Goal: Communication & Community: Answer question/provide support

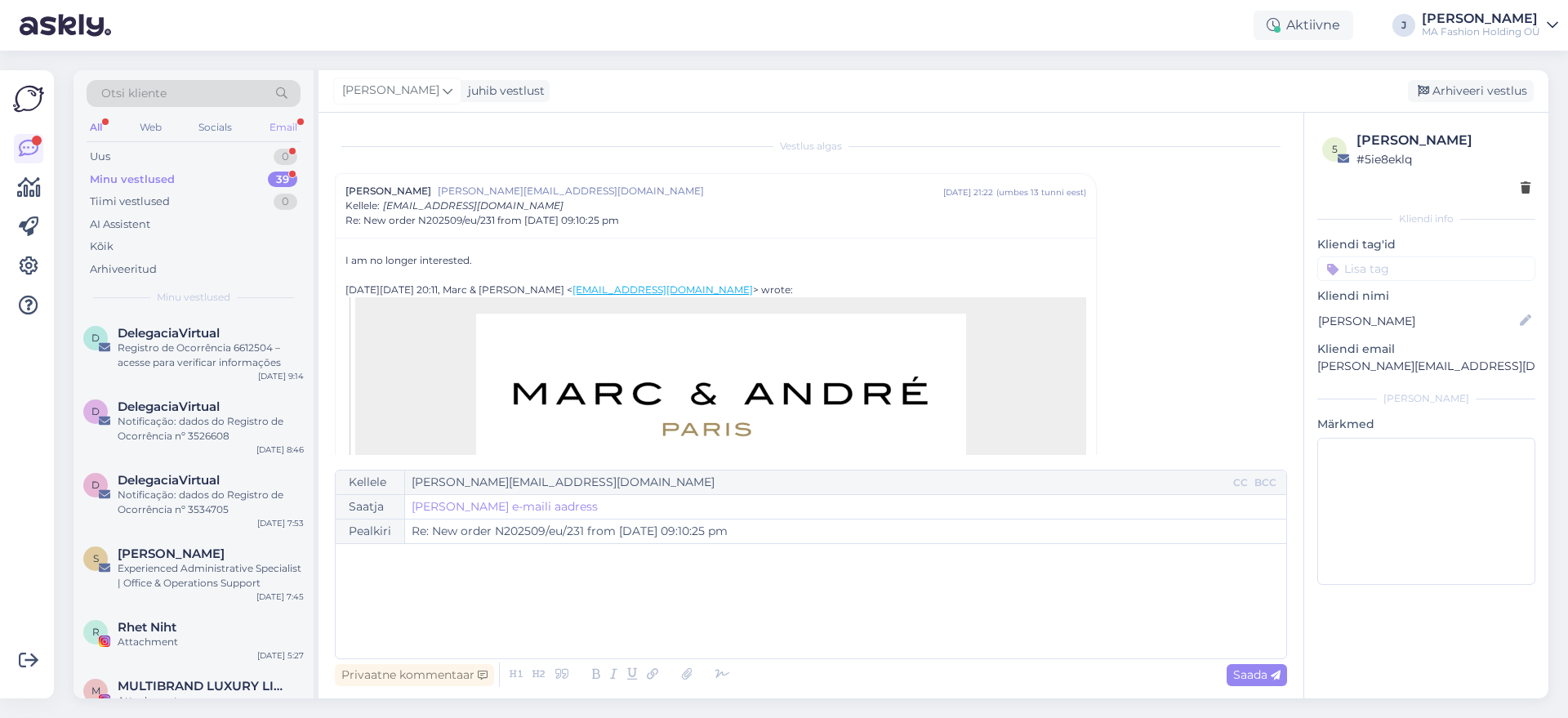
scroll to position [44, 0]
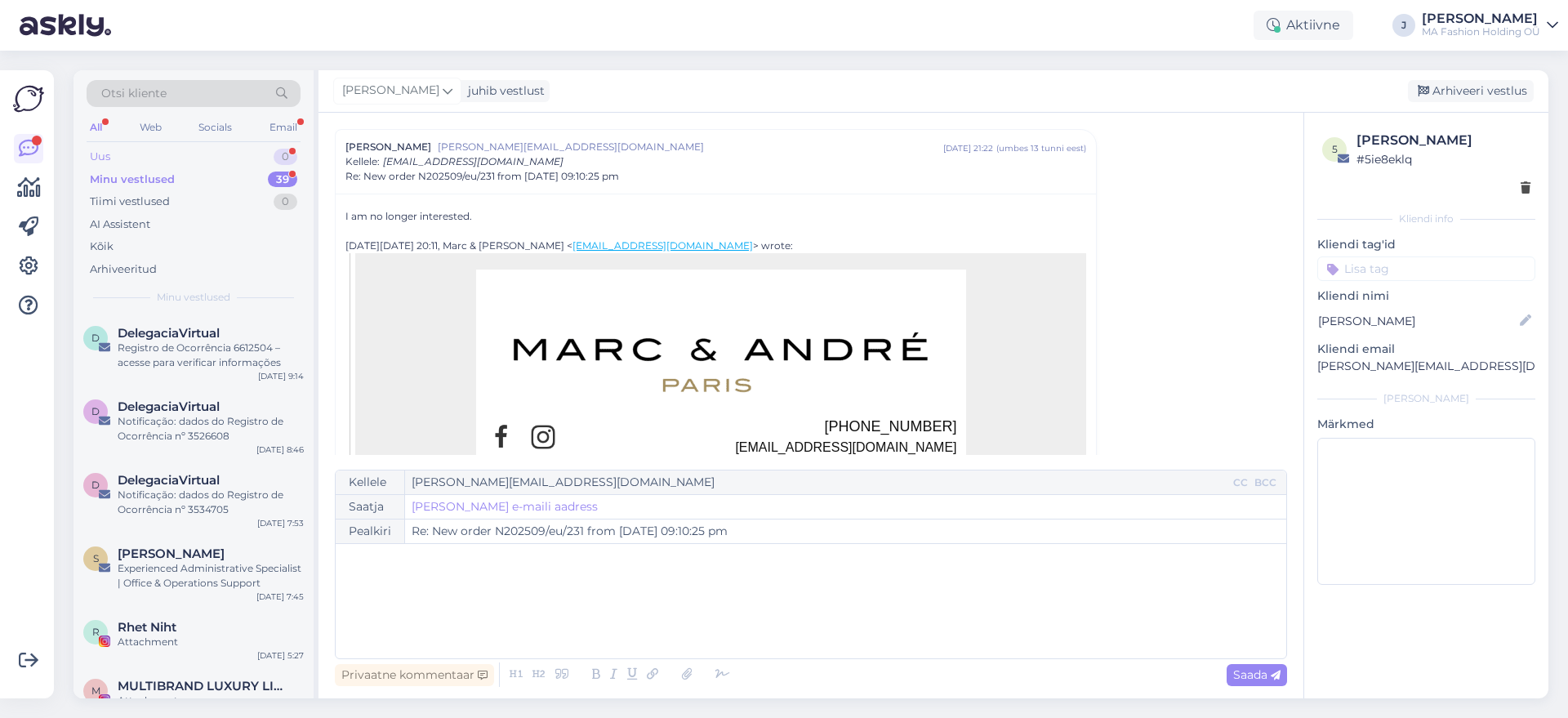
click at [269, 161] on div "Uus 0" at bounding box center [193, 157] width 214 height 23
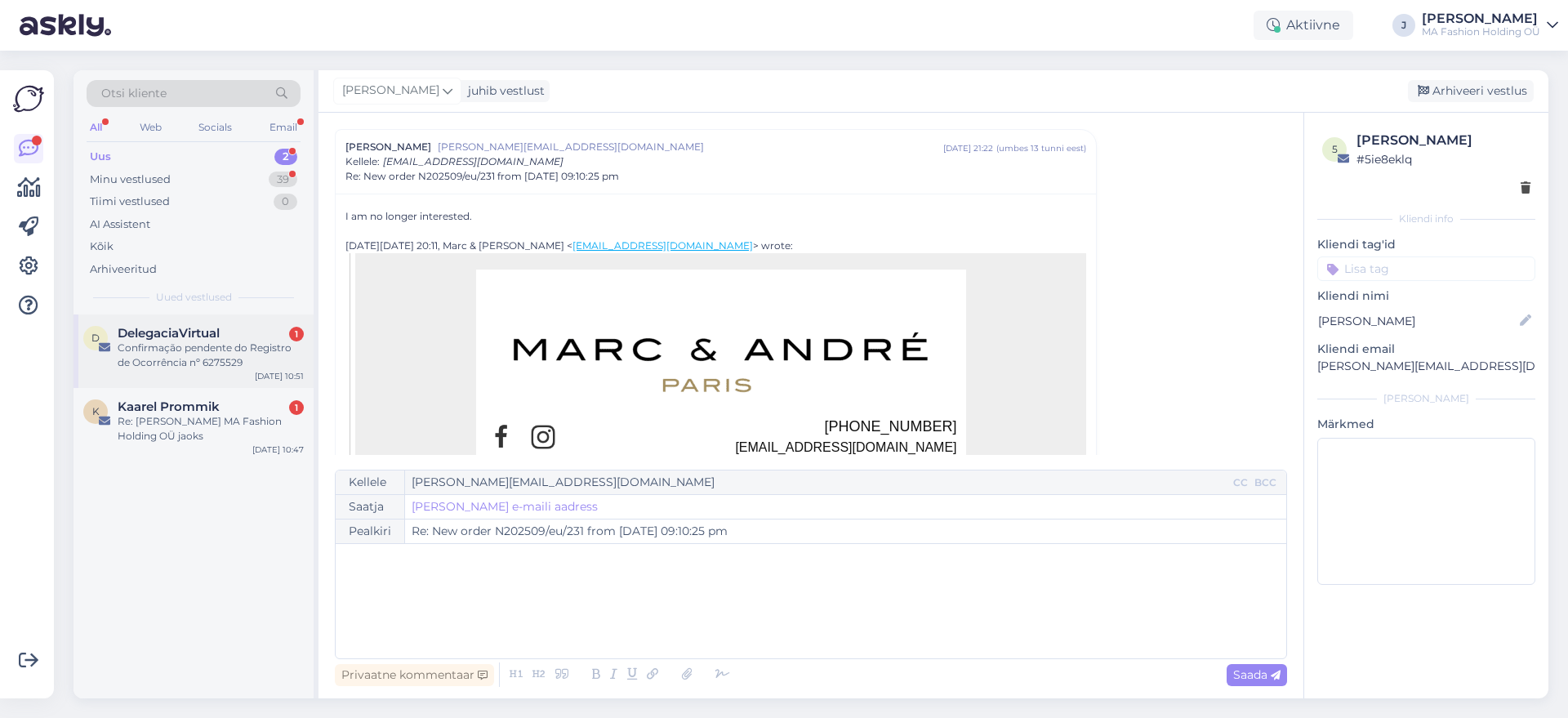
click at [206, 349] on div "Confirmação pendente do Registro de Ocorrência nº 6275529" at bounding box center [211, 354] width 186 height 29
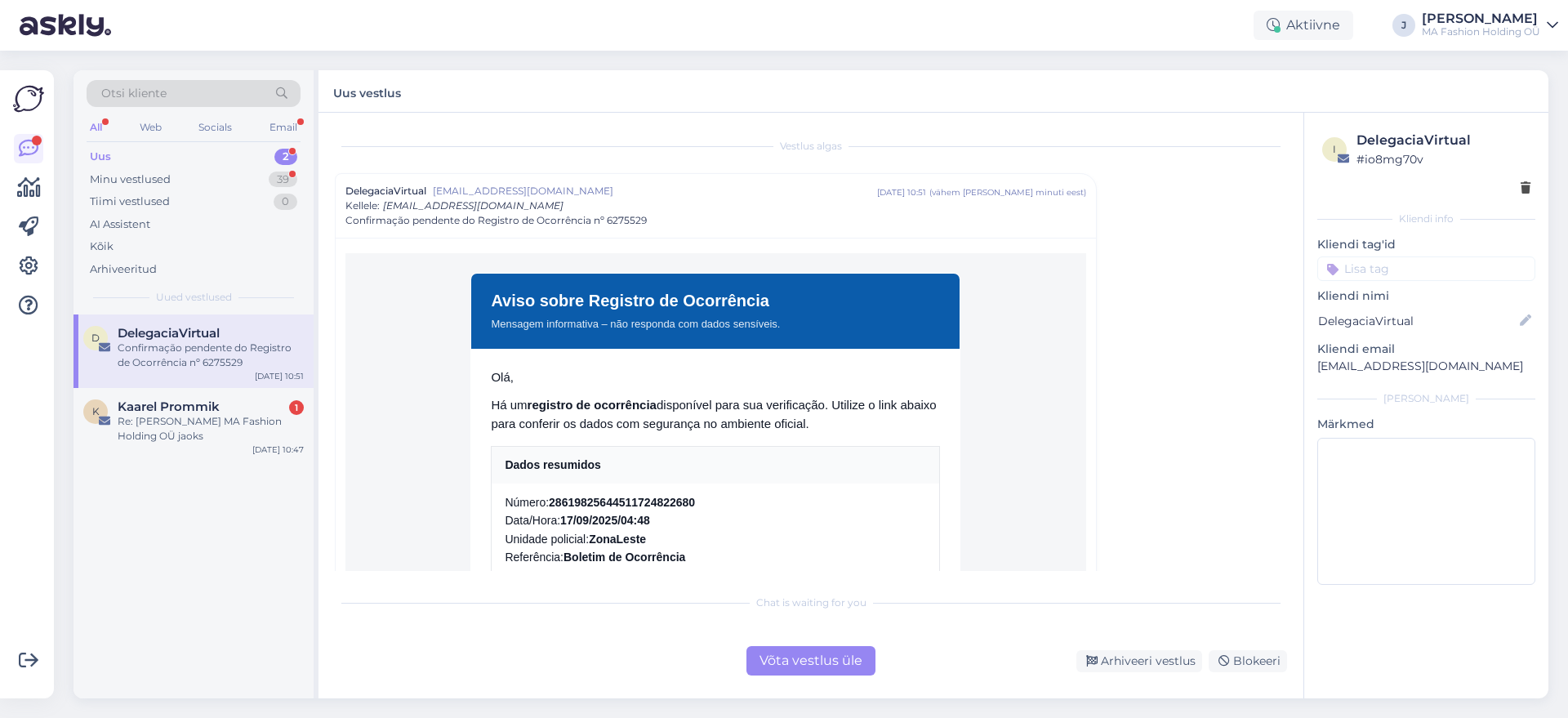
click at [779, 672] on div "Võta vestlus üle" at bounding box center [811, 660] width 129 height 29
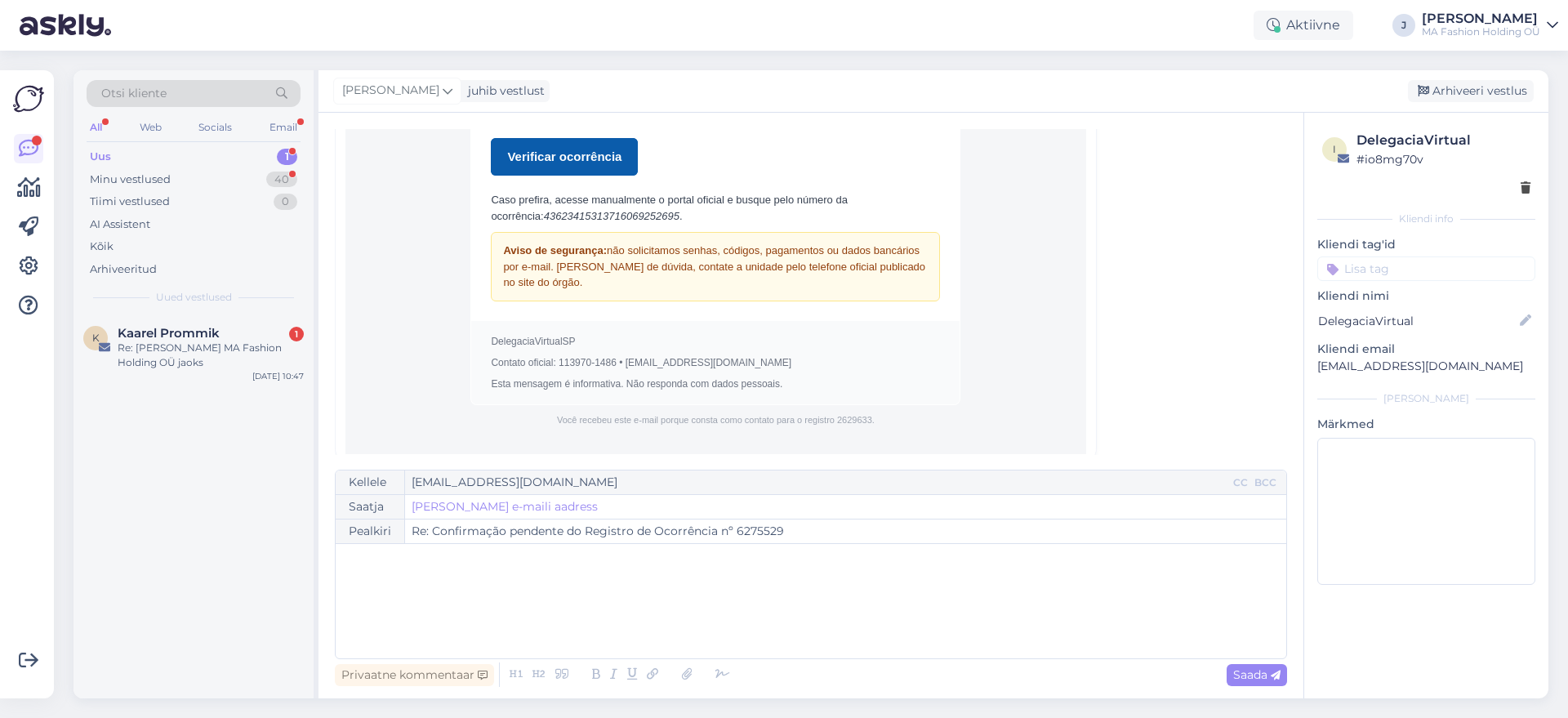
scroll to position [472, 0]
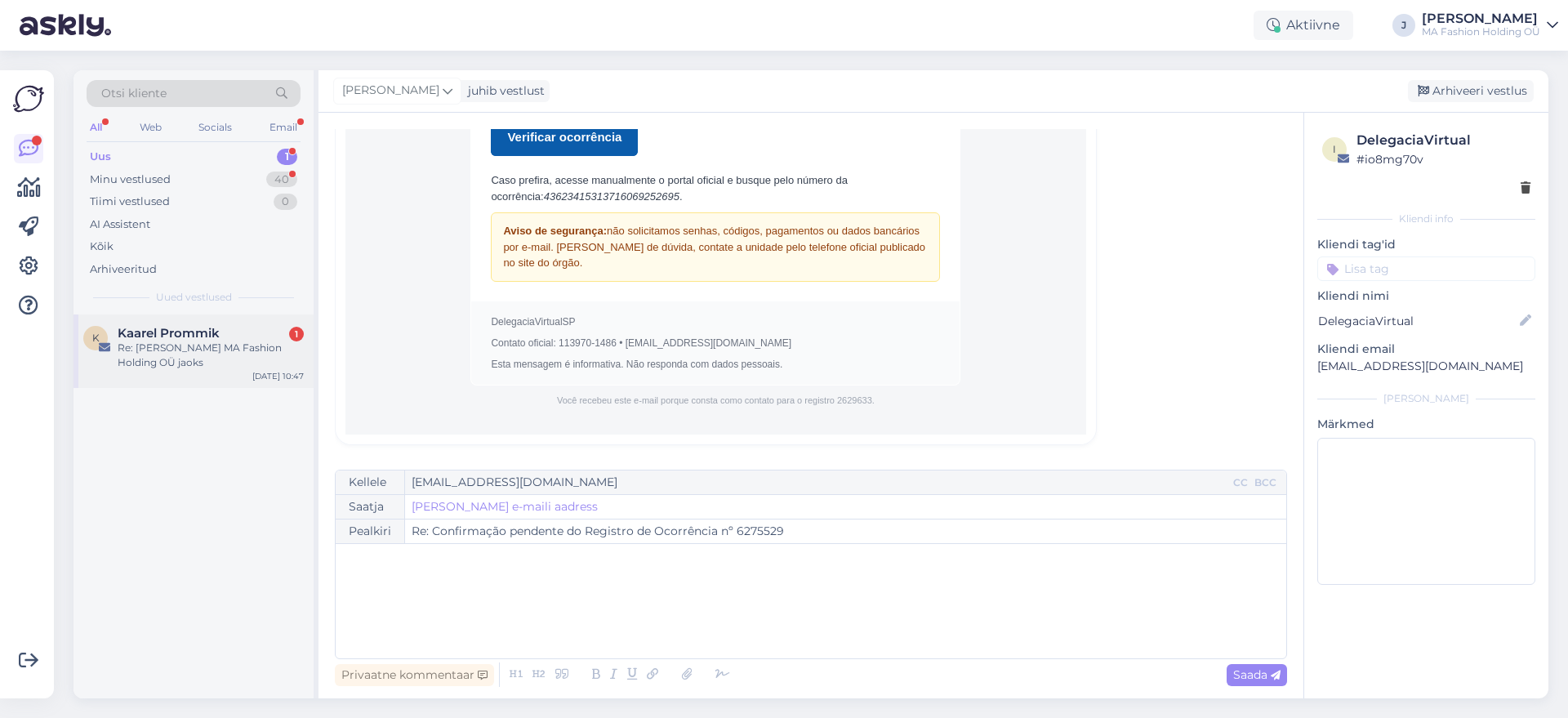
click at [134, 378] on div "K Kaarel Prommik 1 Re: [PERSON_NAME] MA Fashion Holding OÜ jaoks [DATE] 10:47" at bounding box center [193, 351] width 240 height 74
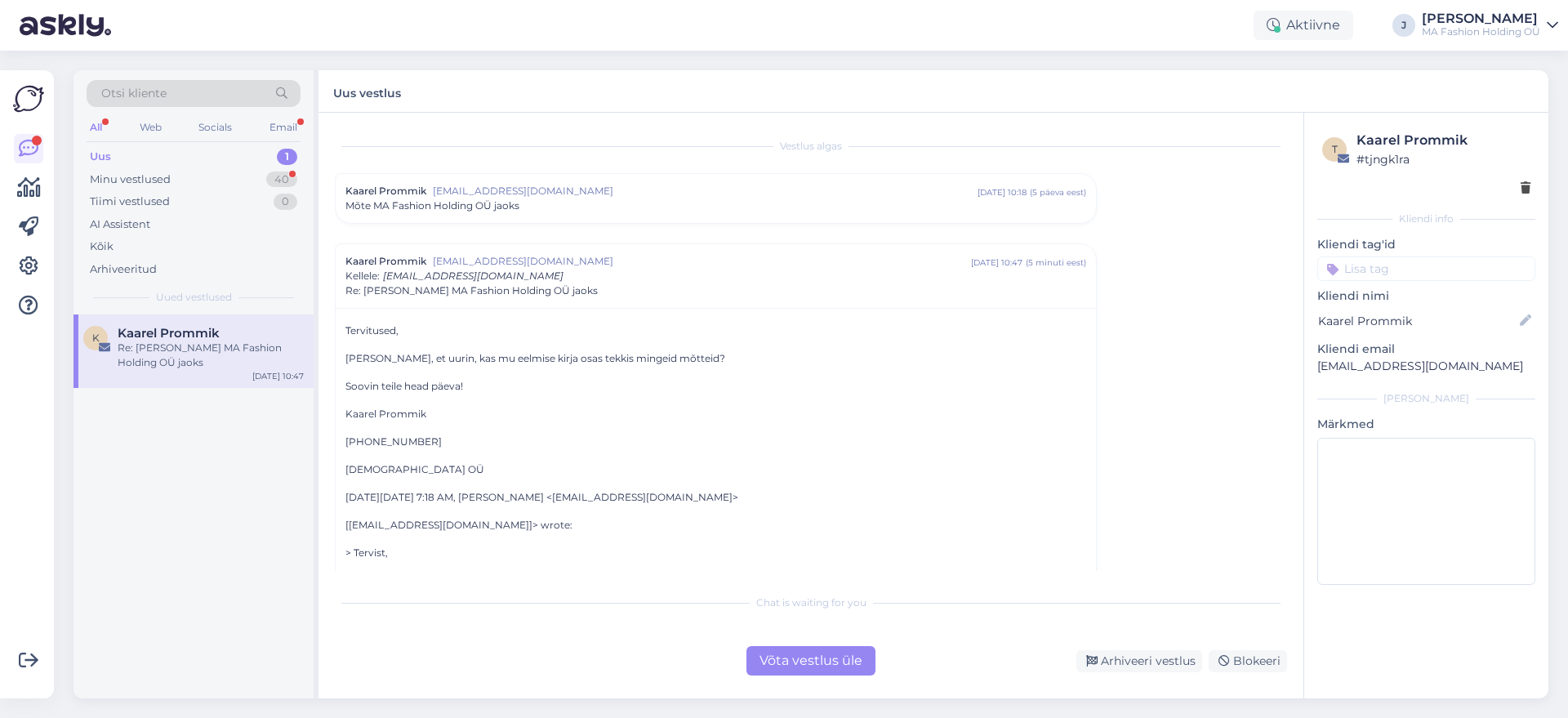
click at [816, 670] on div "Võta vestlus üle" at bounding box center [811, 660] width 129 height 29
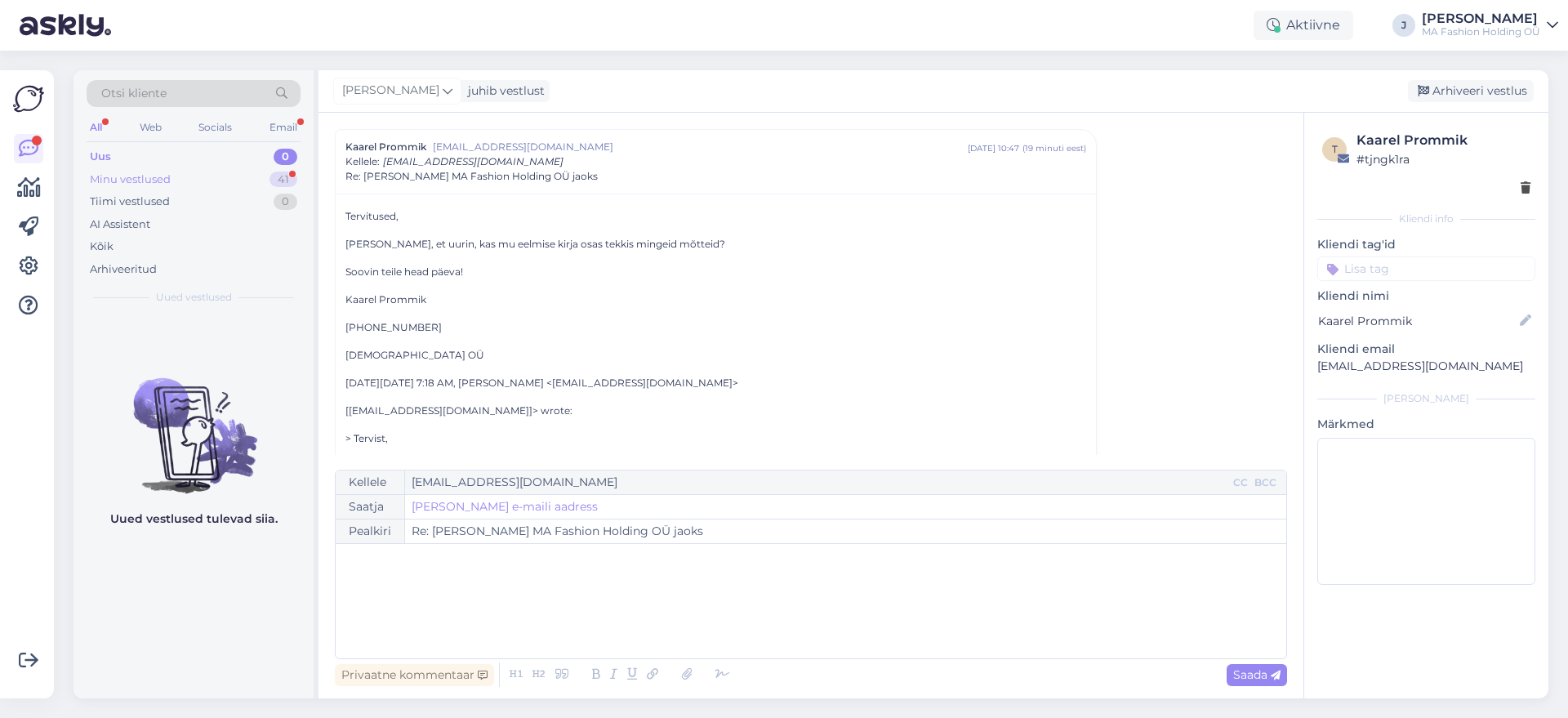
click at [261, 173] on div "Minu vestlused 41" at bounding box center [193, 180] width 214 height 23
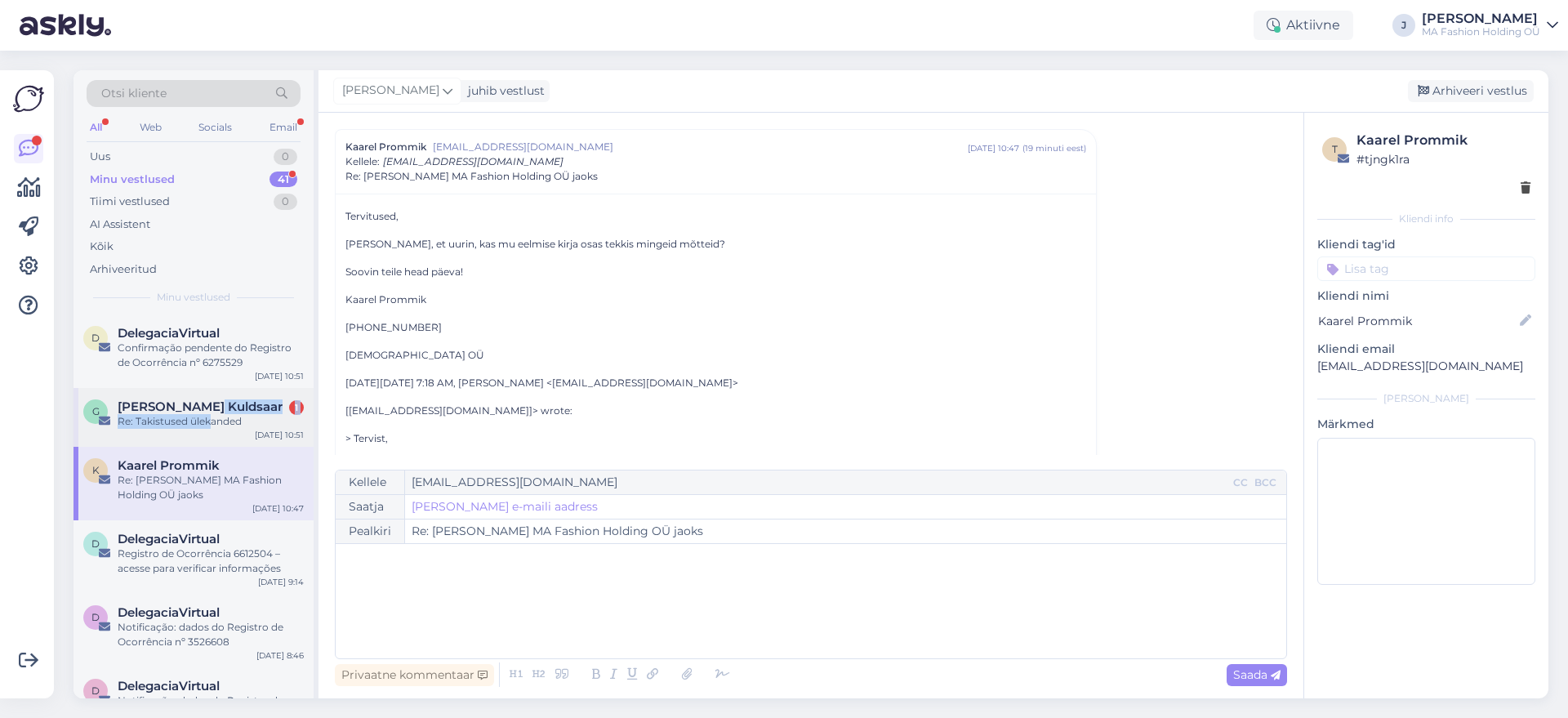
click at [212, 417] on div "[PERSON_NAME] Kuldsaar 1 Re: Takistused ülekanded" at bounding box center [211, 413] width 186 height 29
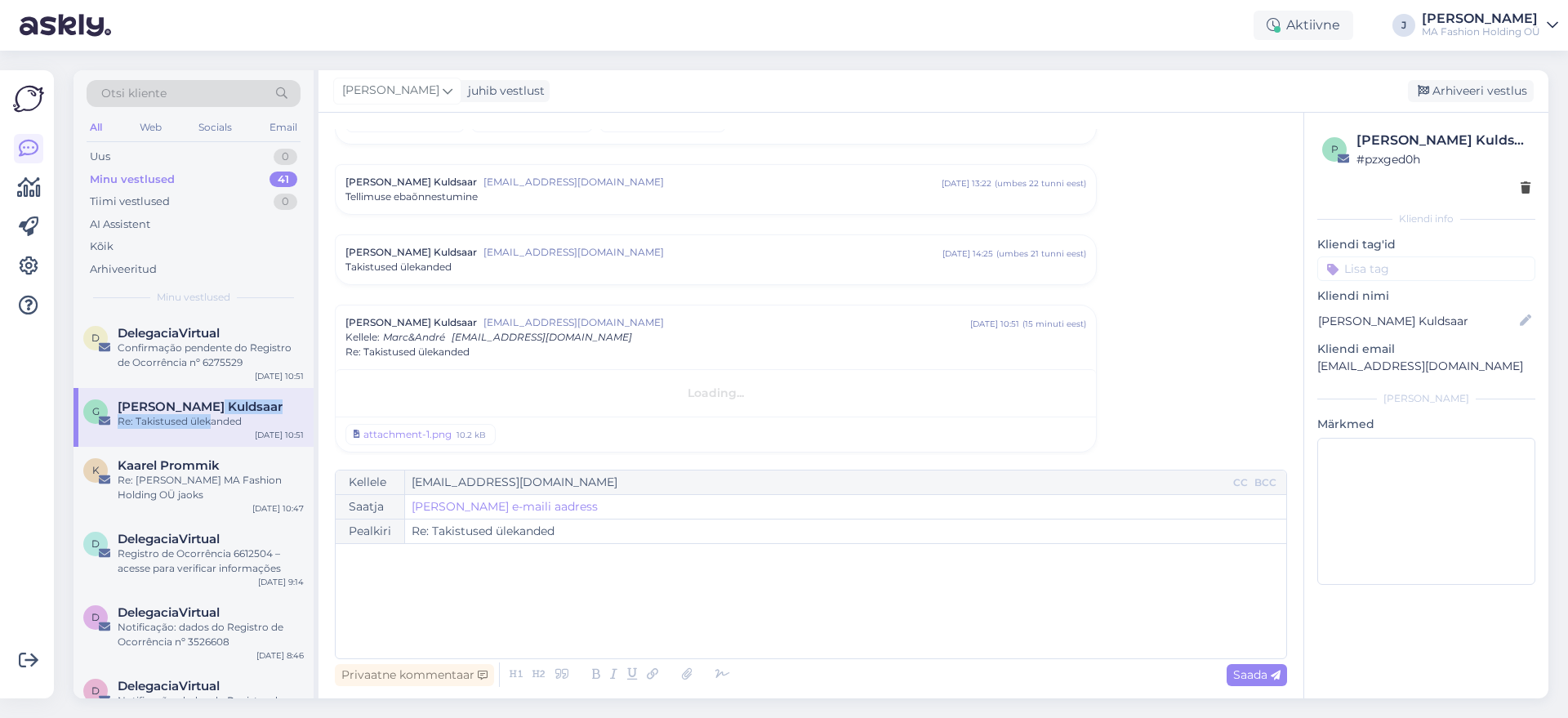
scroll to position [122, 0]
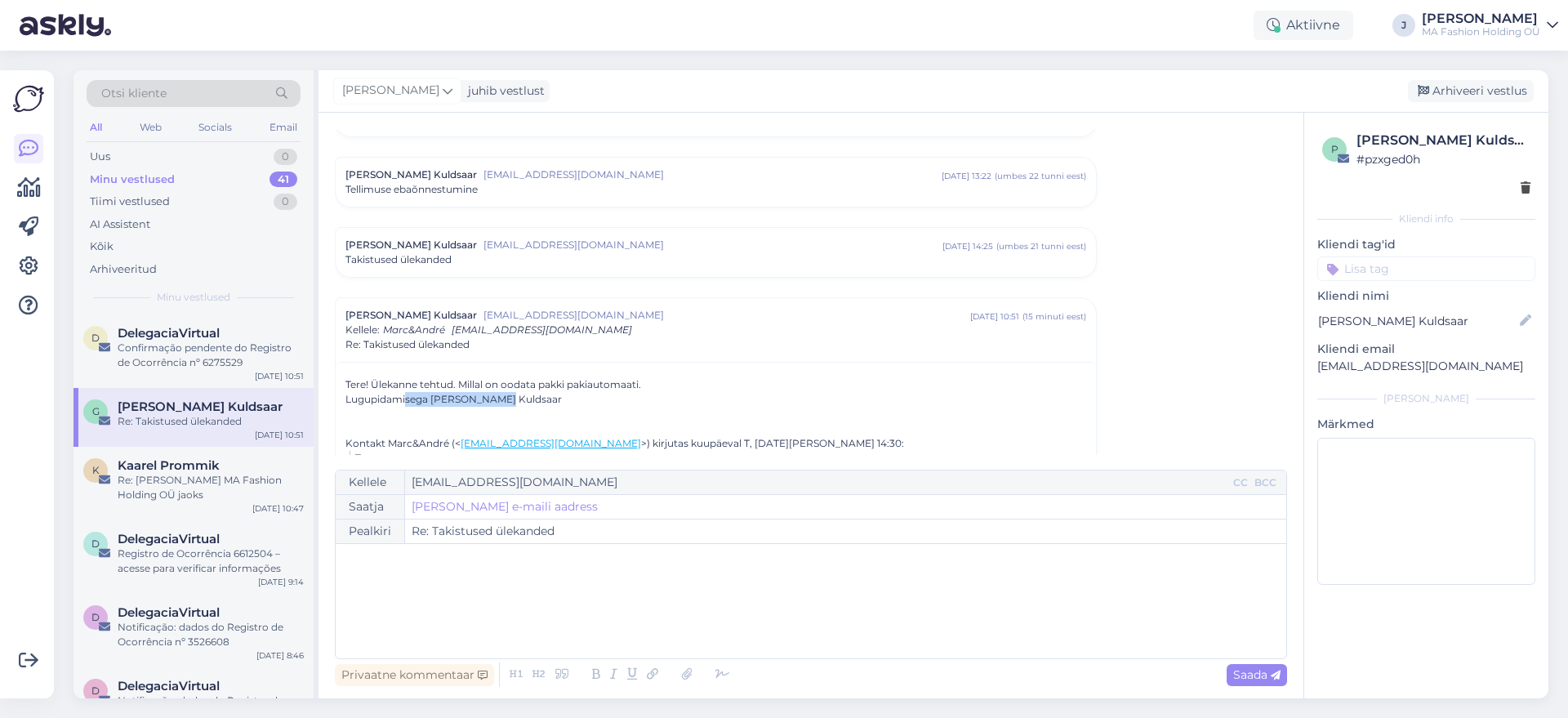
drag, startPoint x: 614, startPoint y: 401, endPoint x: 300, endPoint y: 398, distance: 314.0
click at [328, 404] on div "Vestlus [PERSON_NAME] Kuldsaar [EMAIL_ADDRESS][DOMAIN_NAME] [DATE] 12:45 ( umbe…" at bounding box center [811, 406] width 985 height 586
click at [139, 373] on div "D DelegaciaVirtual Confirmação pendente do Registro de Ocorrência nº 6275529 [D…" at bounding box center [193, 351] width 240 height 74
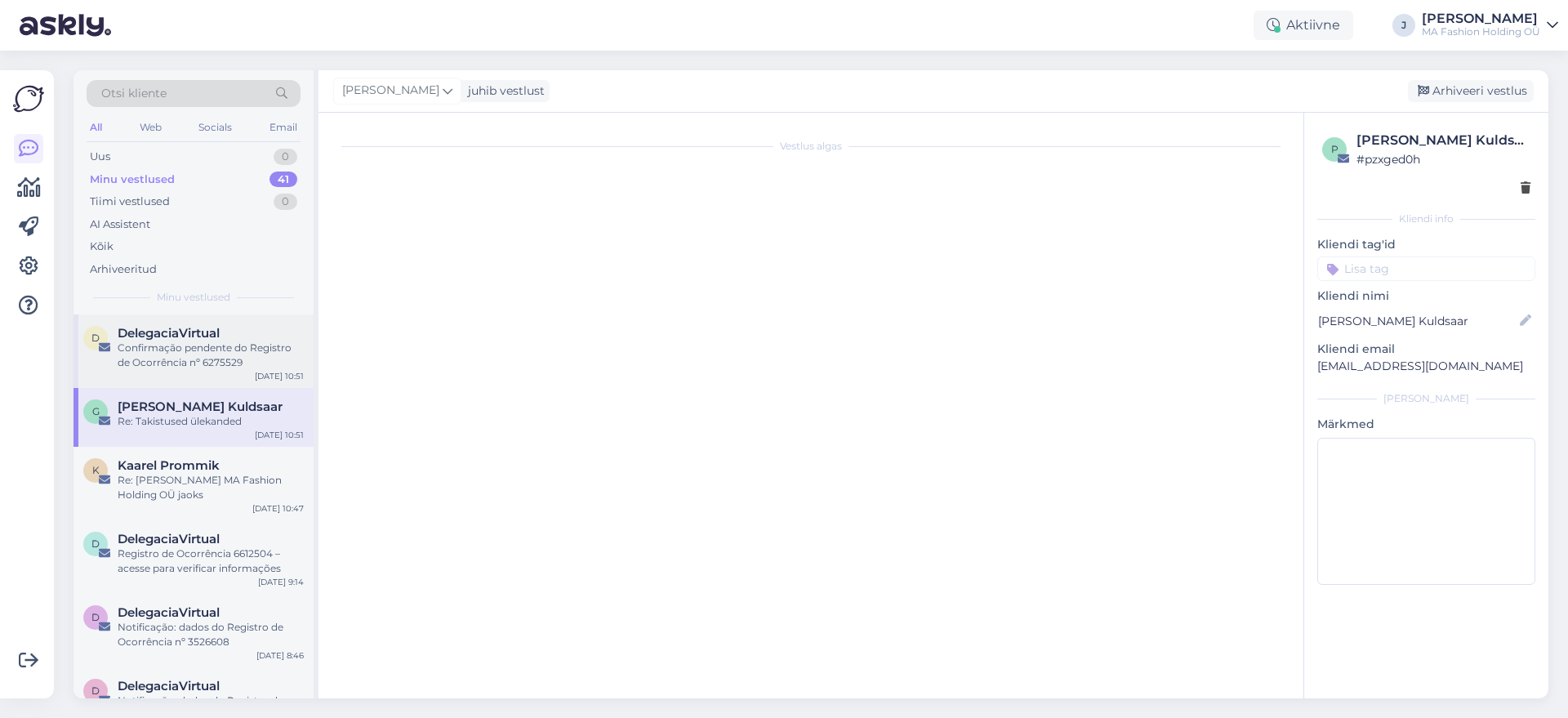
scroll to position [0, 0]
